Goal: Communication & Community: Answer question/provide support

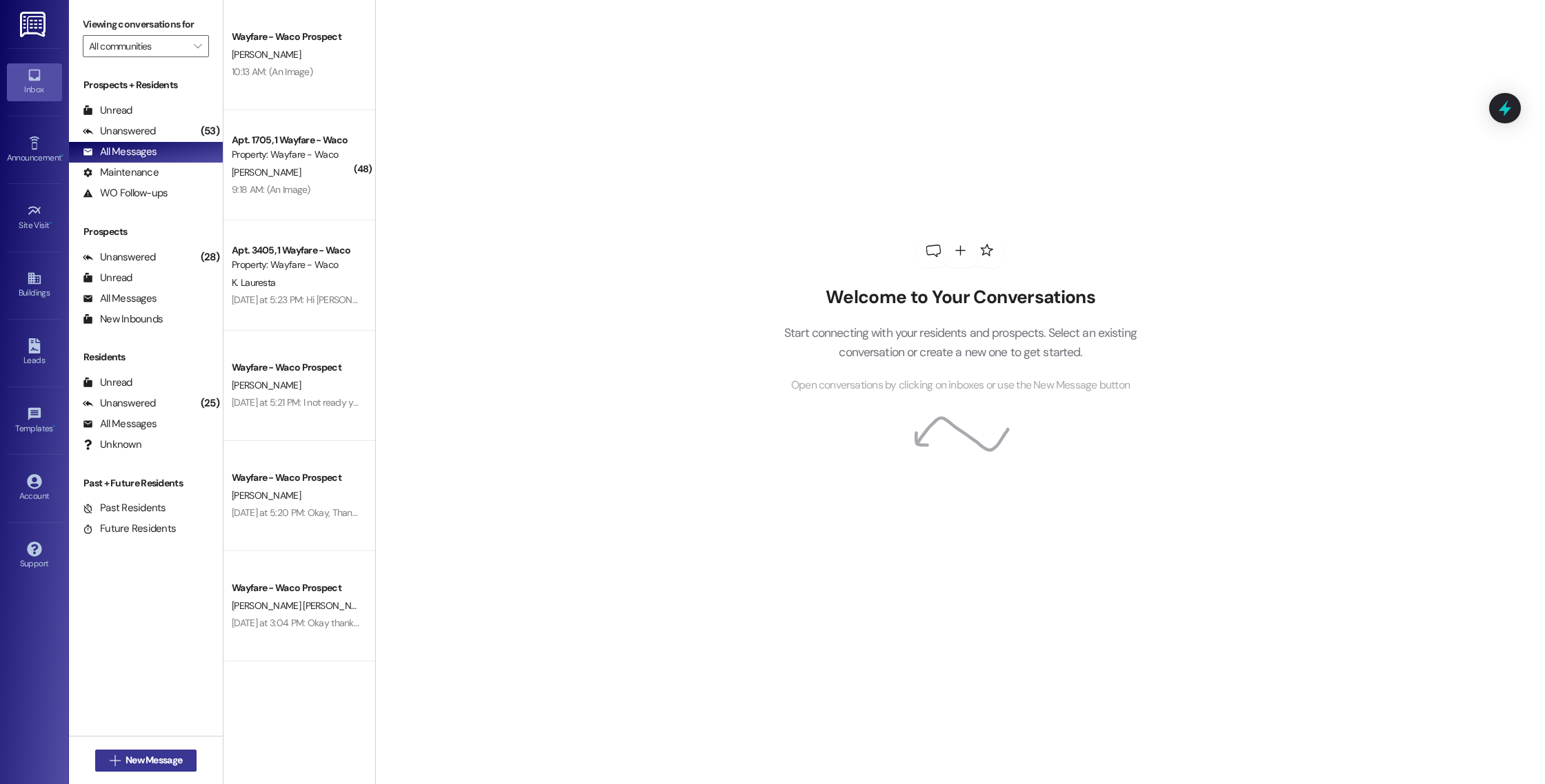
click at [126, 770] on button " New Message" at bounding box center [146, 760] width 102 height 22
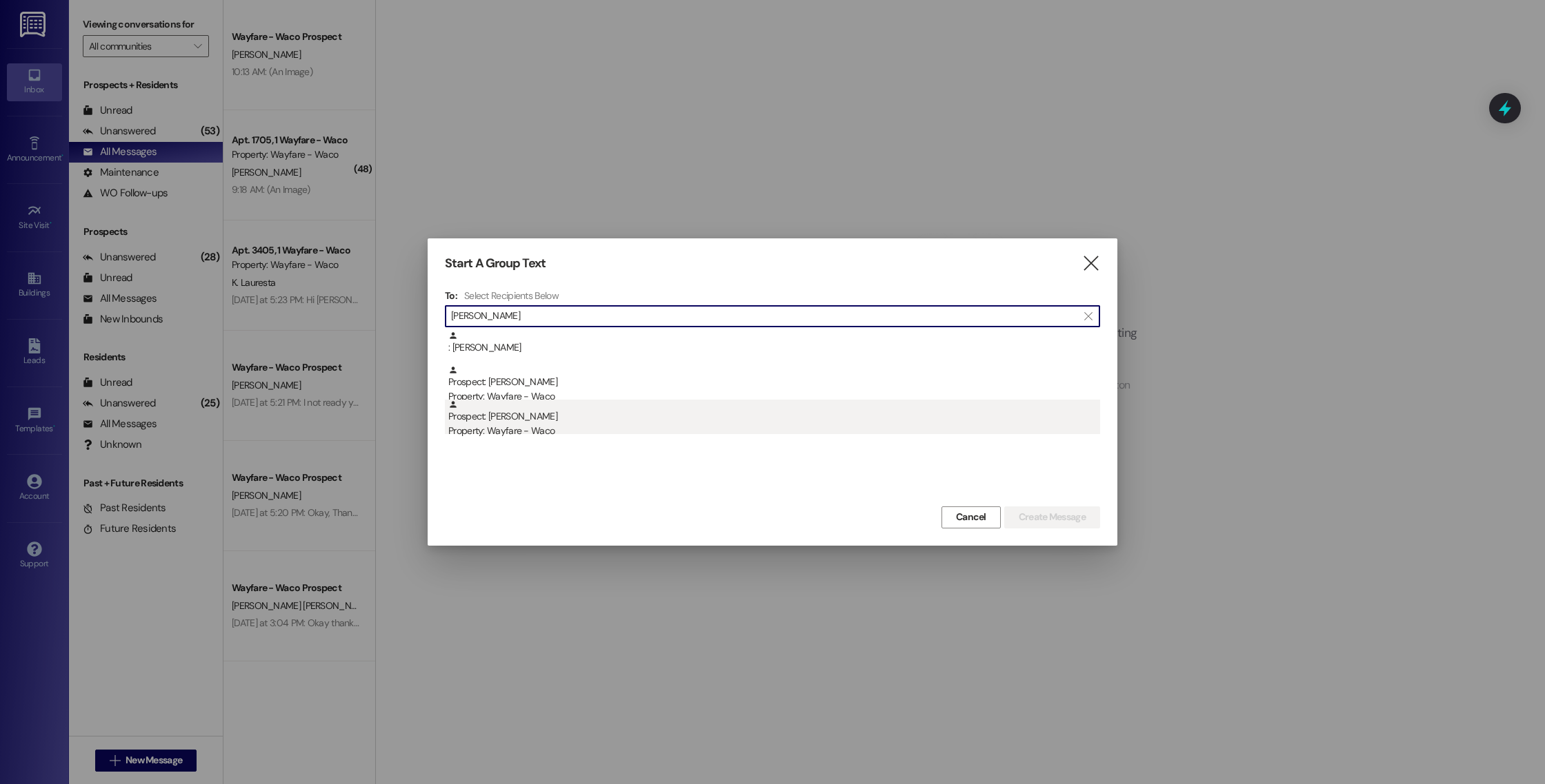
type input "[PERSON_NAME]"
click at [589, 431] on div "Property: Wayfare - Waco" at bounding box center [774, 431] width 651 height 15
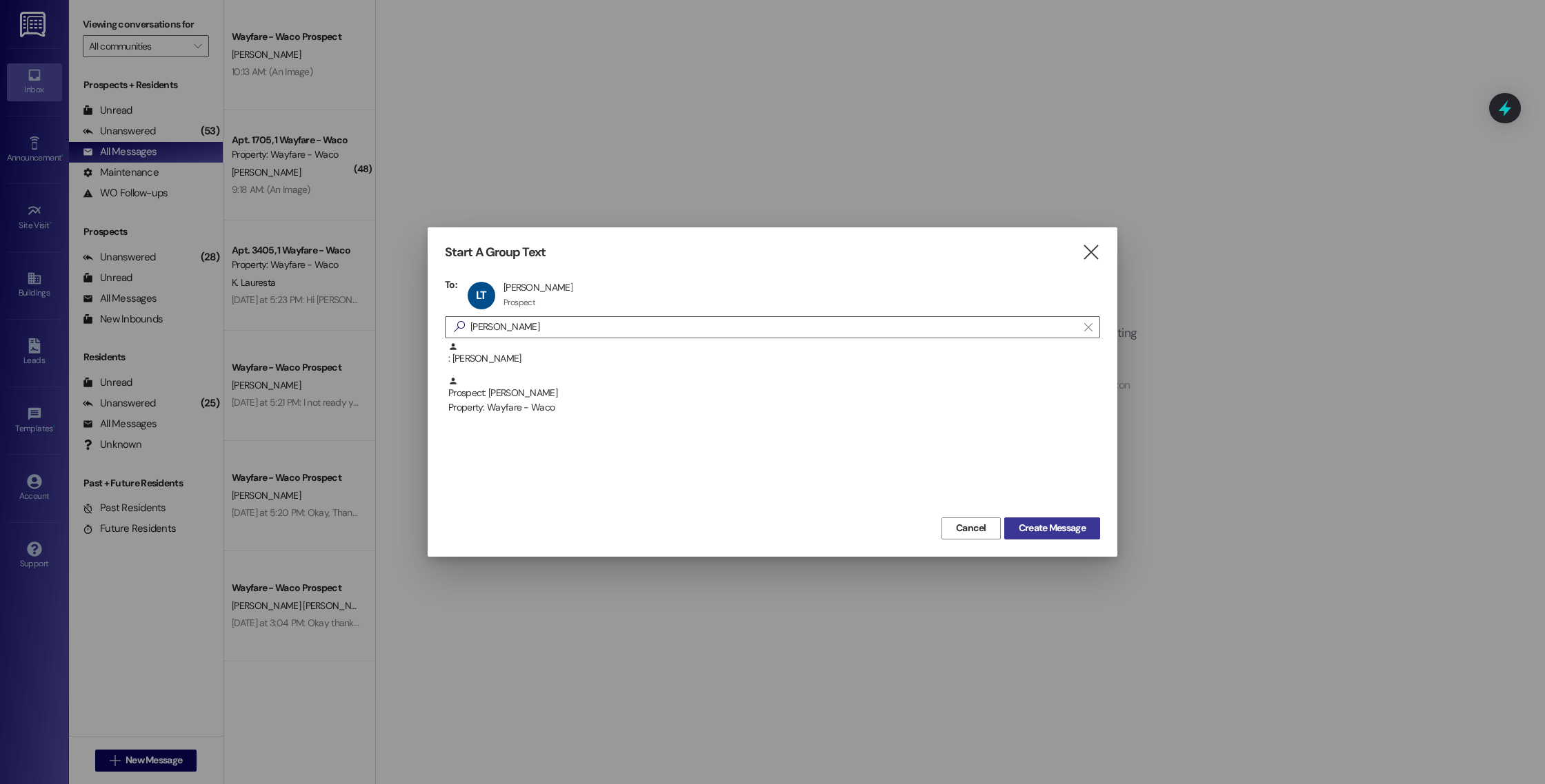
click at [1030, 530] on span "Create Message" at bounding box center [1051, 529] width 67 height 15
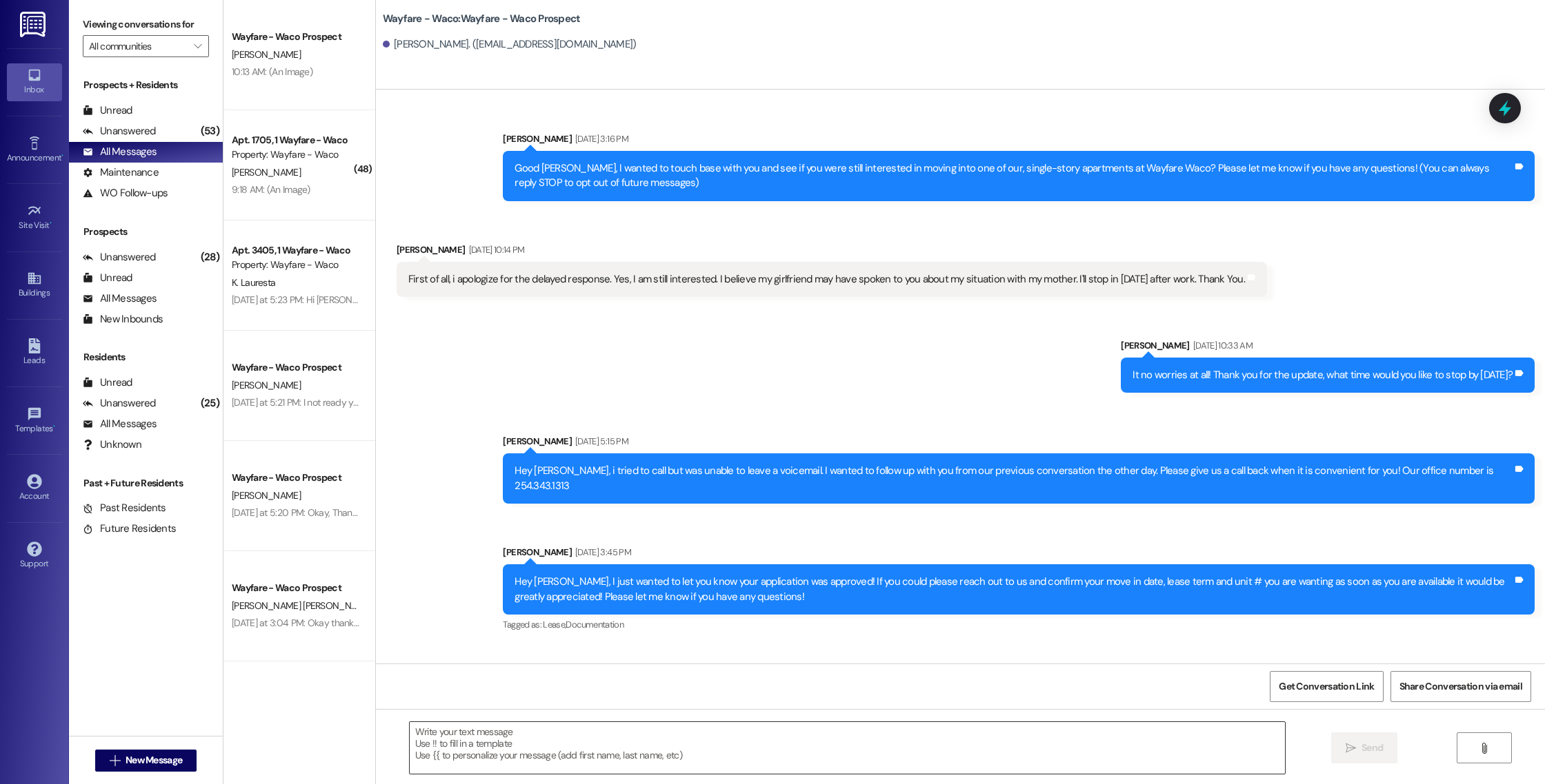
click at [778, 732] on textarea at bounding box center [847, 748] width 875 height 52
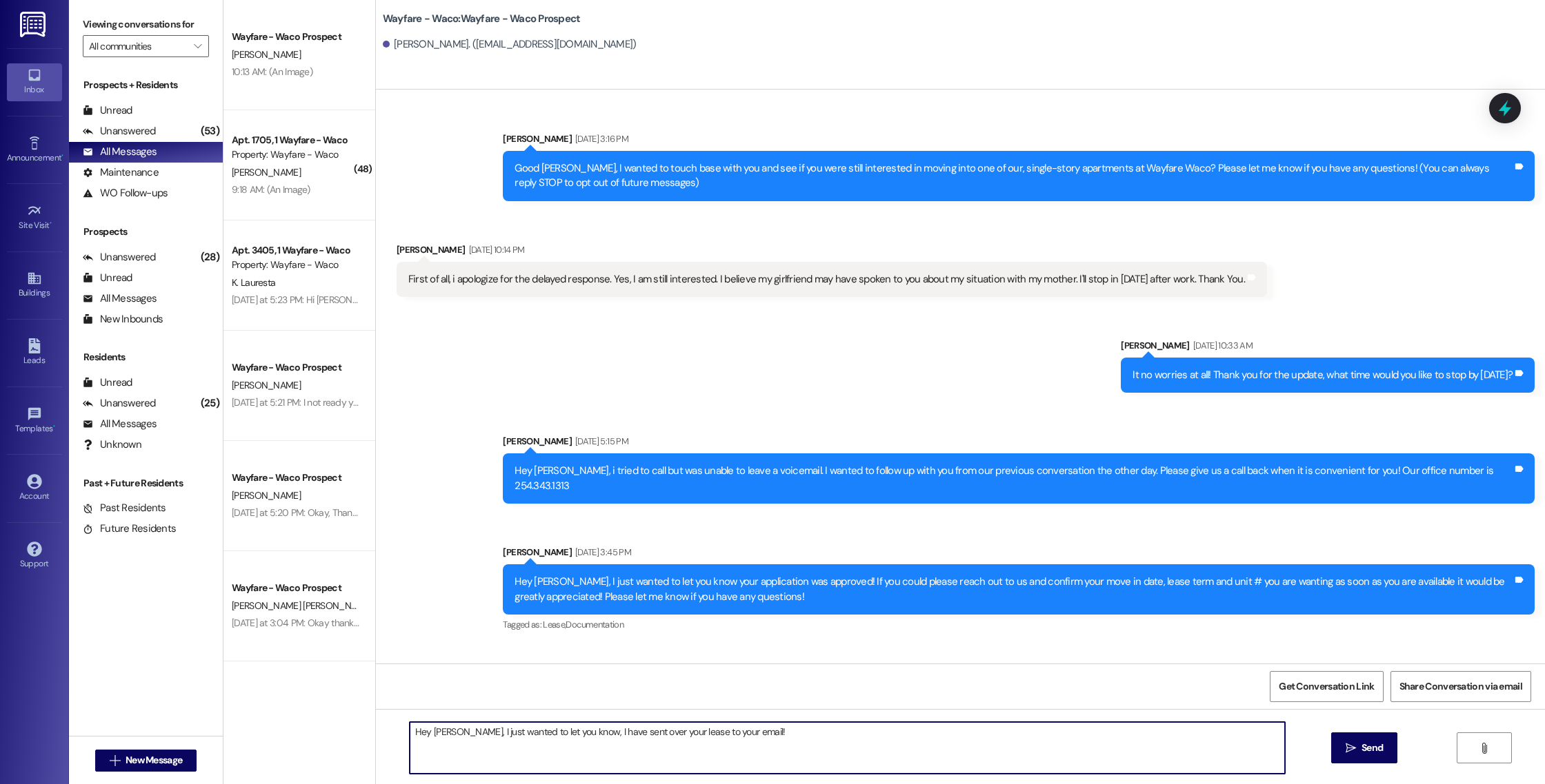
click at [668, 736] on textarea "Hey [PERSON_NAME], I just wanted to let you know, I have sent over your lease t…" at bounding box center [847, 748] width 875 height 52
click at [633, 733] on textarea "Hey [PERSON_NAME], I just wanted to let you know, I have sent over your lease a…" at bounding box center [847, 748] width 875 height 52
click at [782, 740] on textarea "Hey [PERSON_NAME], I just wanted to let you know, I have sent over the lease ag…" at bounding box center [847, 748] width 875 height 52
type textarea "Hey [PERSON_NAME], I just wanted to let you know, I have sent over the lease ag…"
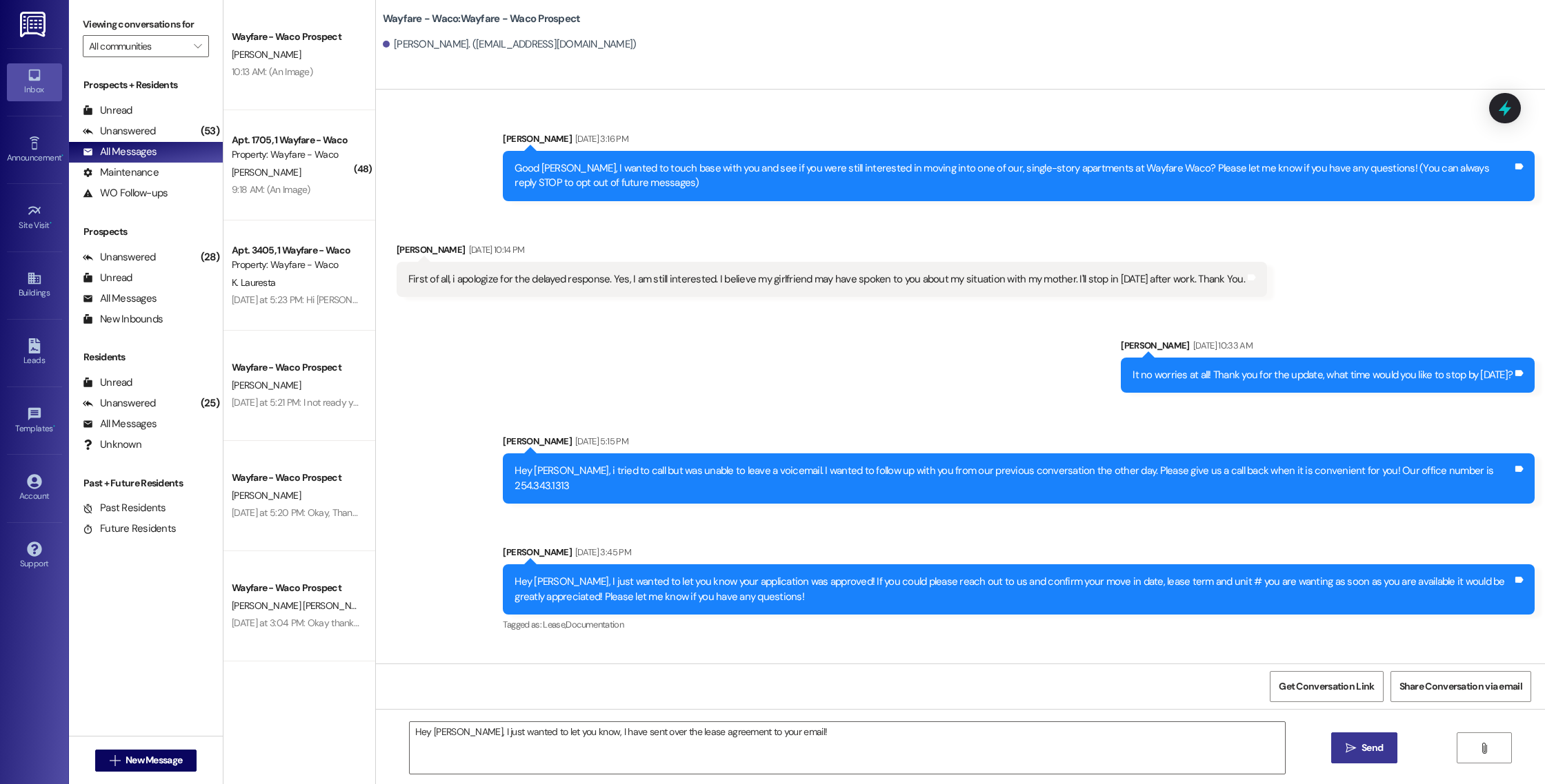
click at [1351, 748] on icon "" at bounding box center [1350, 748] width 11 height 11
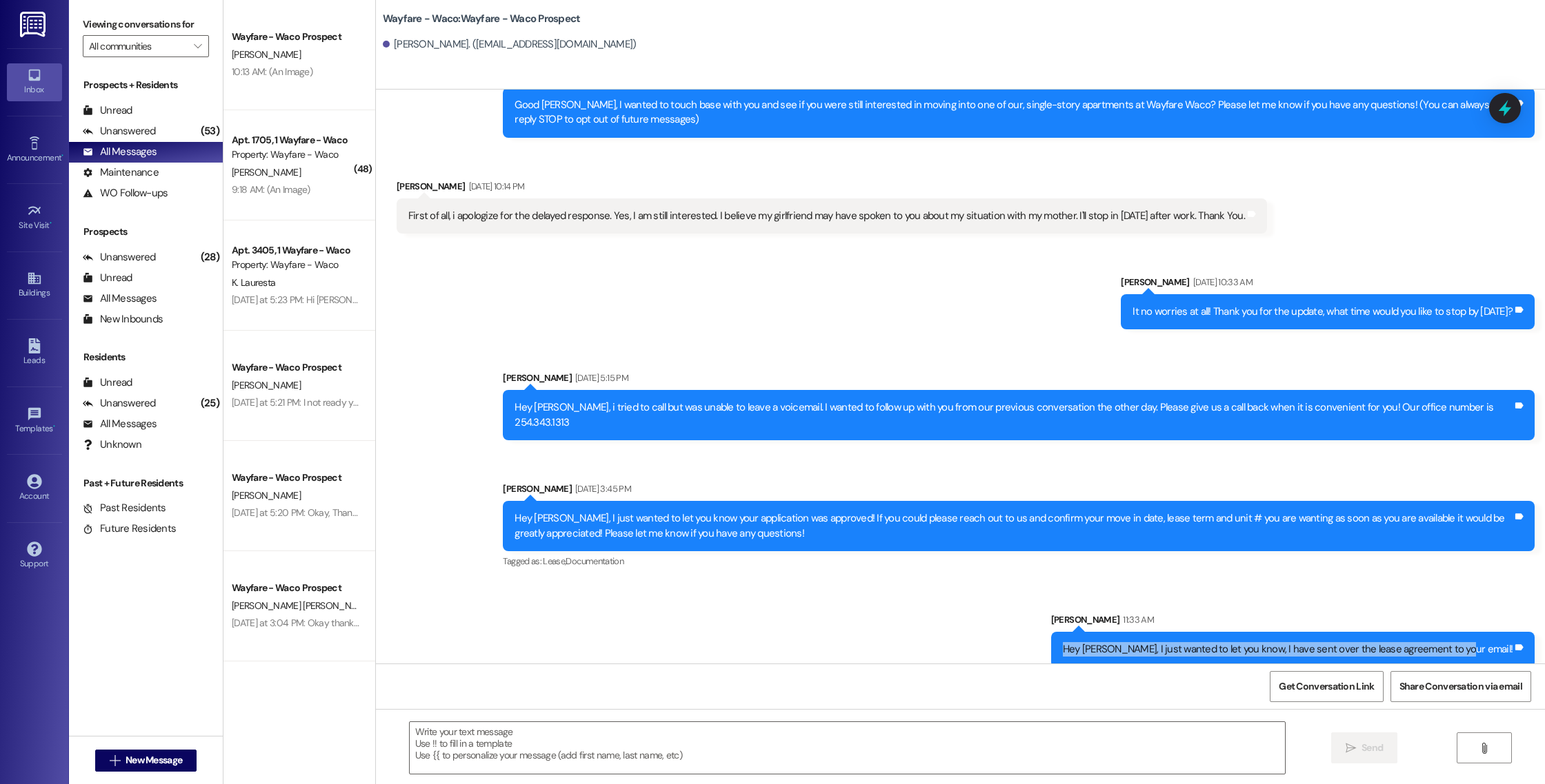
drag, startPoint x: 1506, startPoint y: 637, endPoint x: 1108, endPoint y: 634, distance: 398.0
click at [1108, 634] on div "Sent via SMS [PERSON_NAME] 11:33 AM Hey [PERSON_NAME], I just wanted to let you…" at bounding box center [1293, 640] width 504 height 76
copy div "Hey [PERSON_NAME], I just wanted to let you know, I have sent over the lease ag…"
click at [1108, 634] on div "Sent via SMS [PERSON_NAME] 11:33 AM Hey [PERSON_NAME], I just wanted to let you…" at bounding box center [1293, 640] width 504 height 76
